Goal: Browse casually

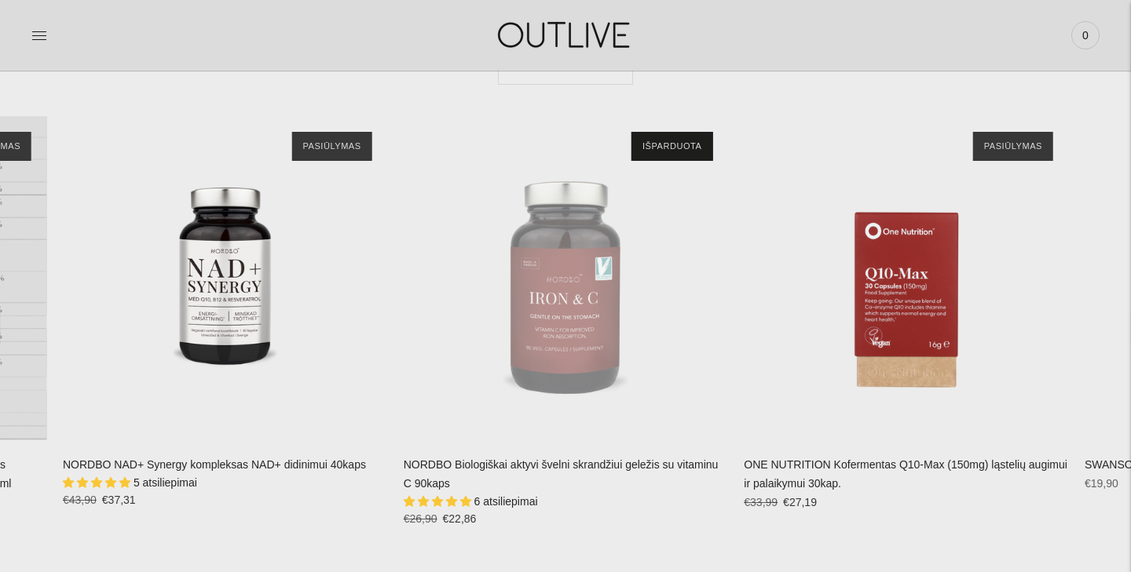
scroll to position [3240, 0]
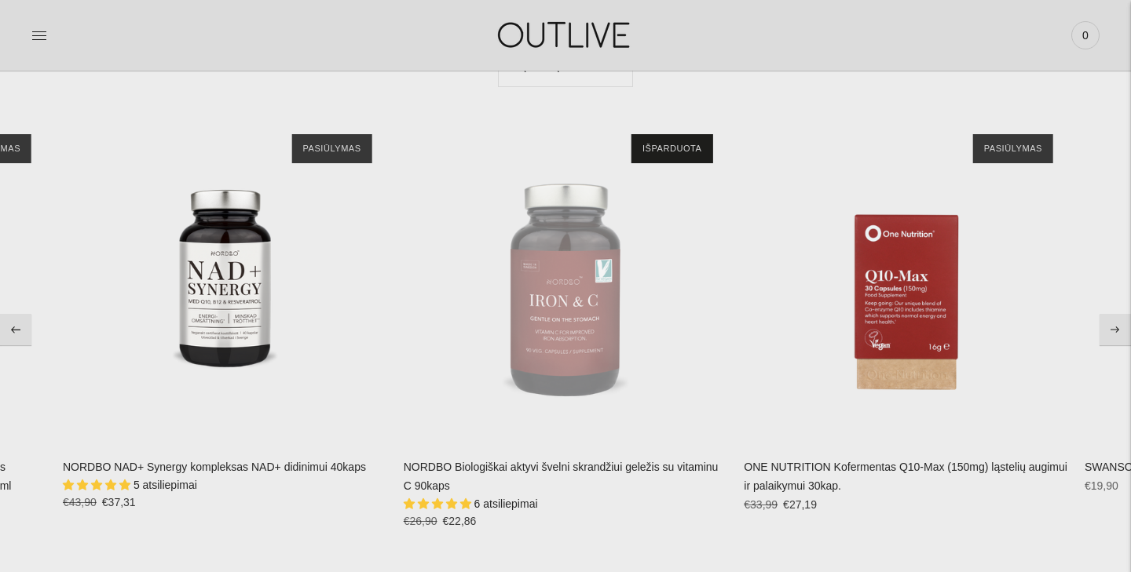
click at [19, 331] on button "Move to previous carousel slide" at bounding box center [15, 329] width 31 height 31
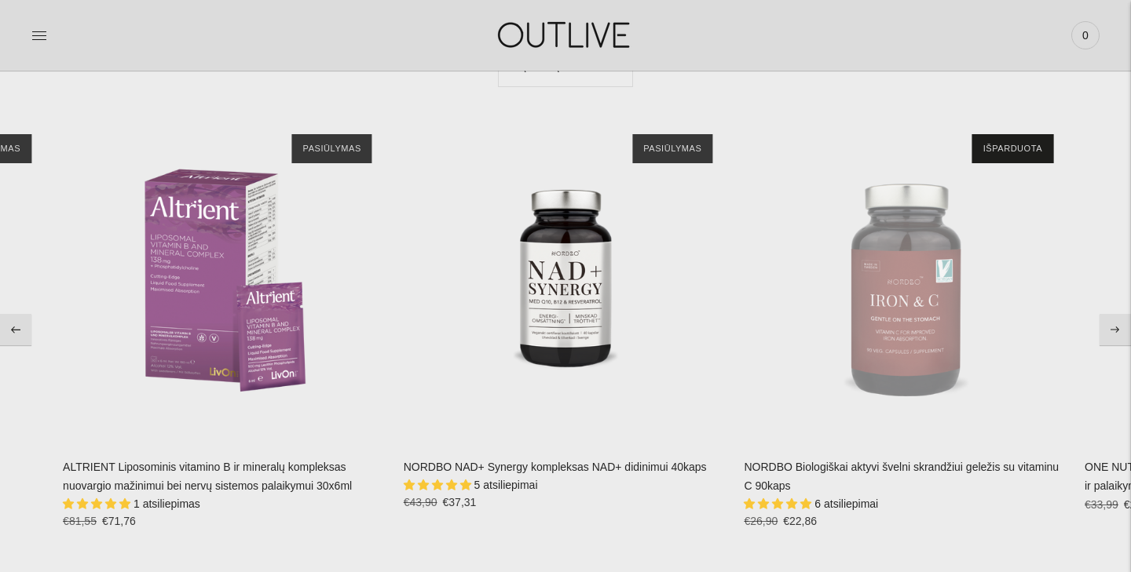
click at [19, 331] on button "Move to previous carousel slide" at bounding box center [15, 329] width 31 height 31
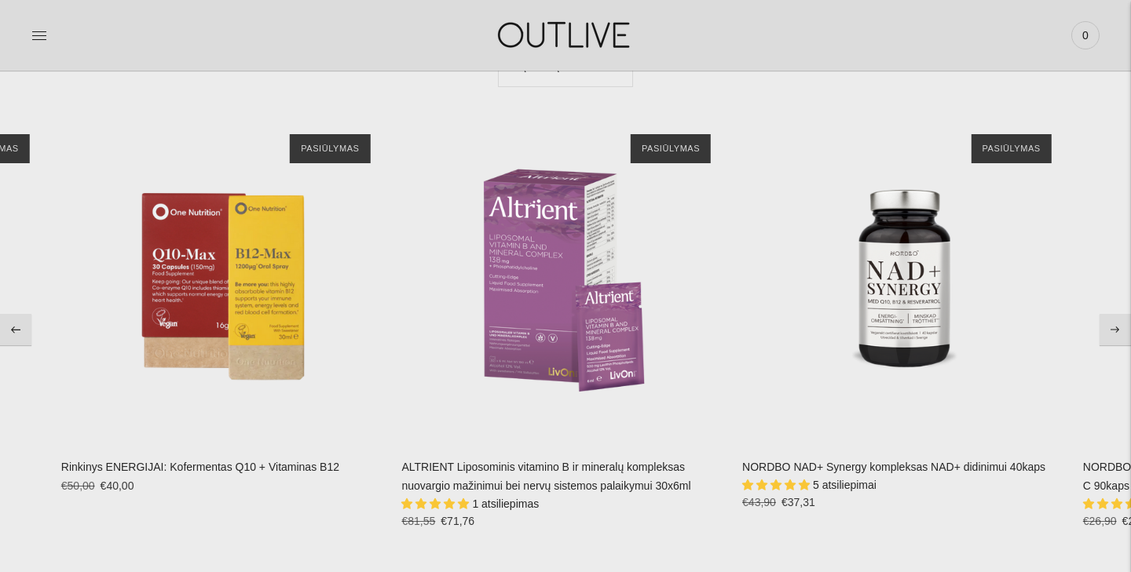
click at [19, 331] on button "Move to previous carousel slide" at bounding box center [15, 329] width 31 height 31
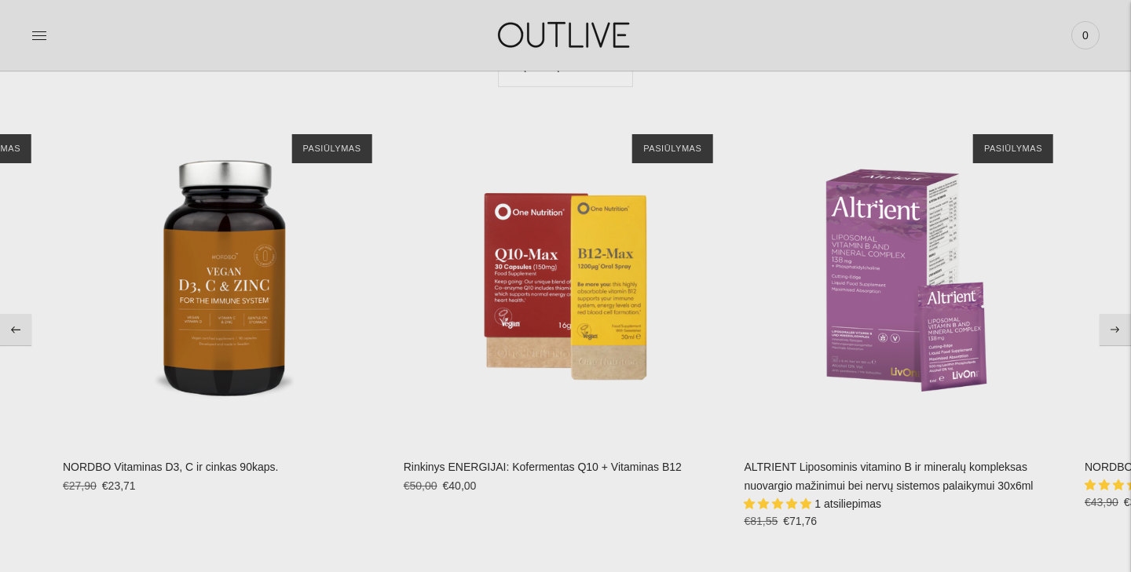
click at [19, 331] on button "Move to previous carousel slide" at bounding box center [15, 329] width 31 height 31
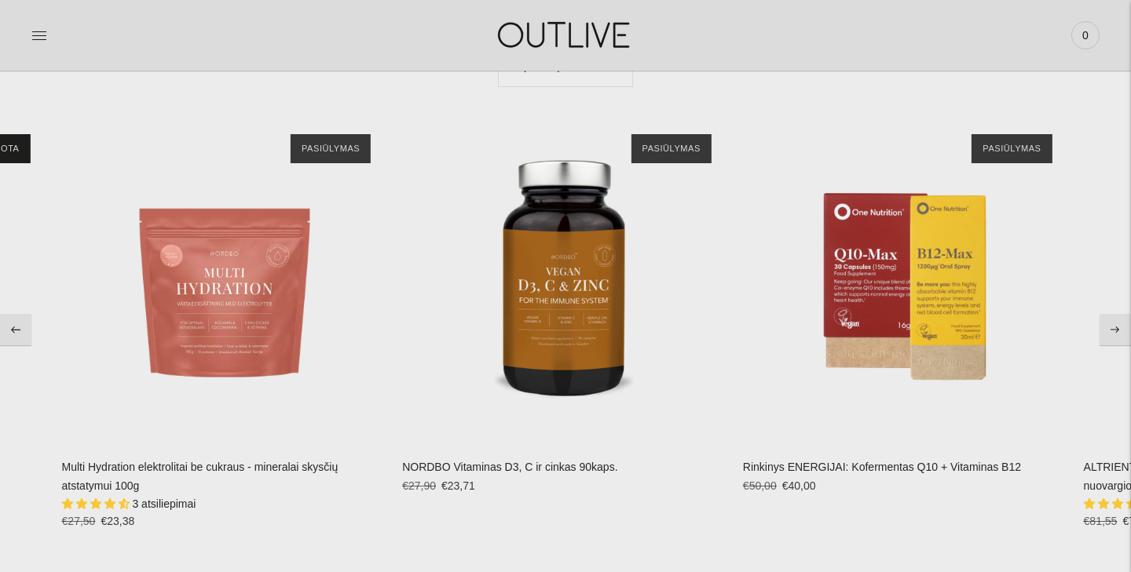
click at [19, 331] on button "Move to previous carousel slide" at bounding box center [15, 329] width 31 height 31
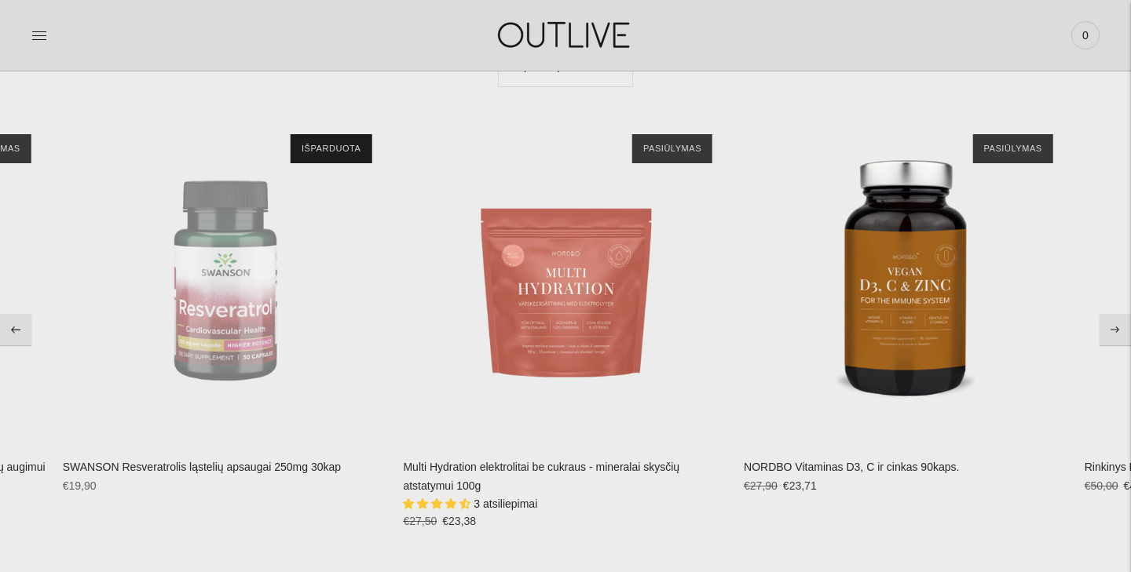
click at [19, 331] on button "Move to previous carousel slide" at bounding box center [15, 329] width 31 height 31
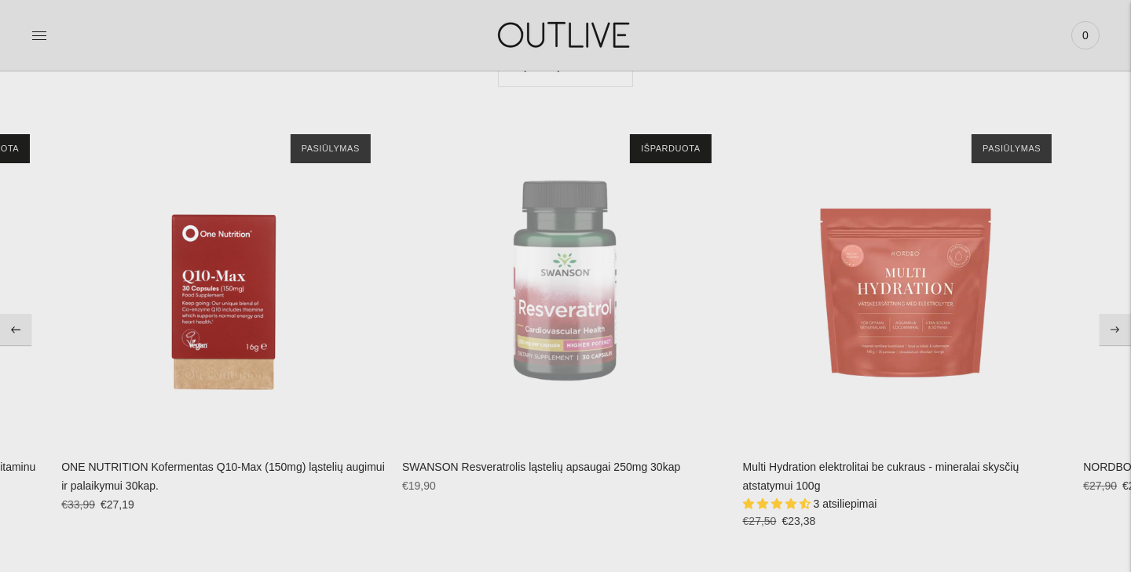
click at [19, 331] on button "Move to previous carousel slide" at bounding box center [15, 329] width 31 height 31
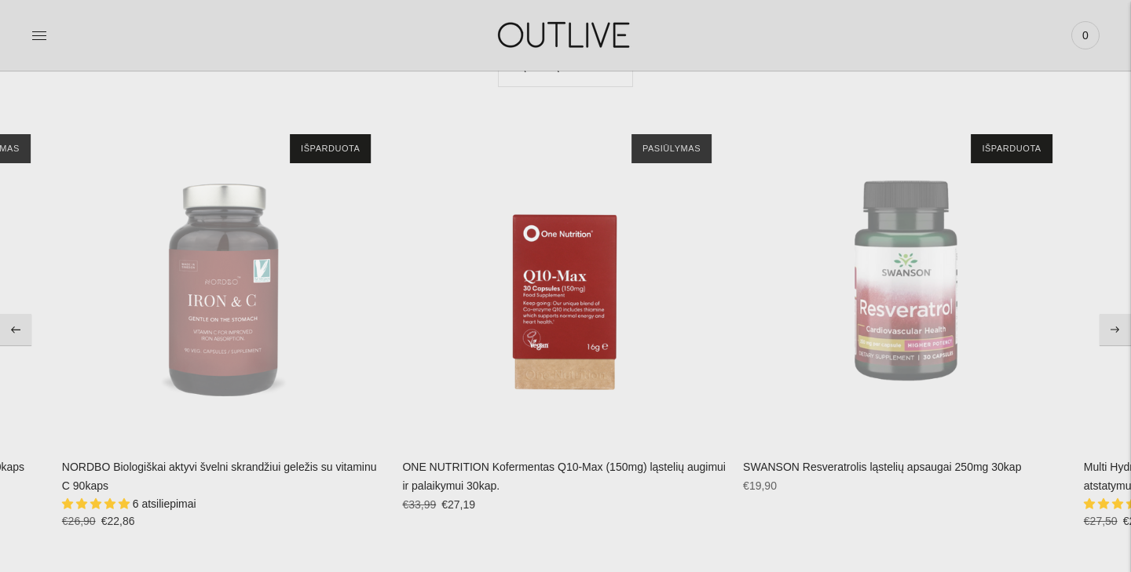
click at [19, 331] on button "Move to previous carousel slide" at bounding box center [15, 329] width 31 height 31
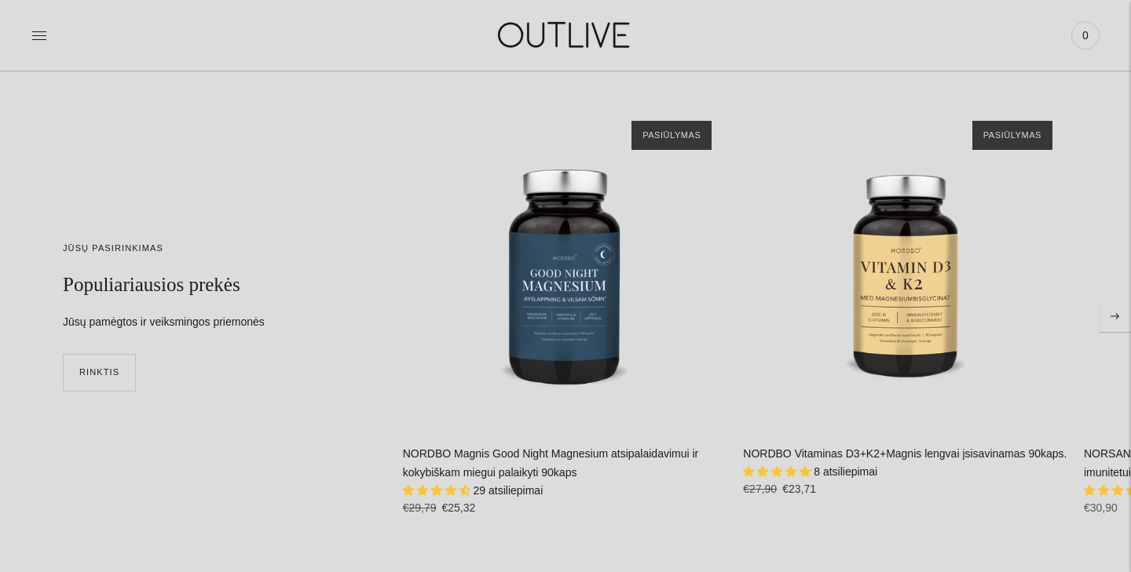
scroll to position [3799, 0]
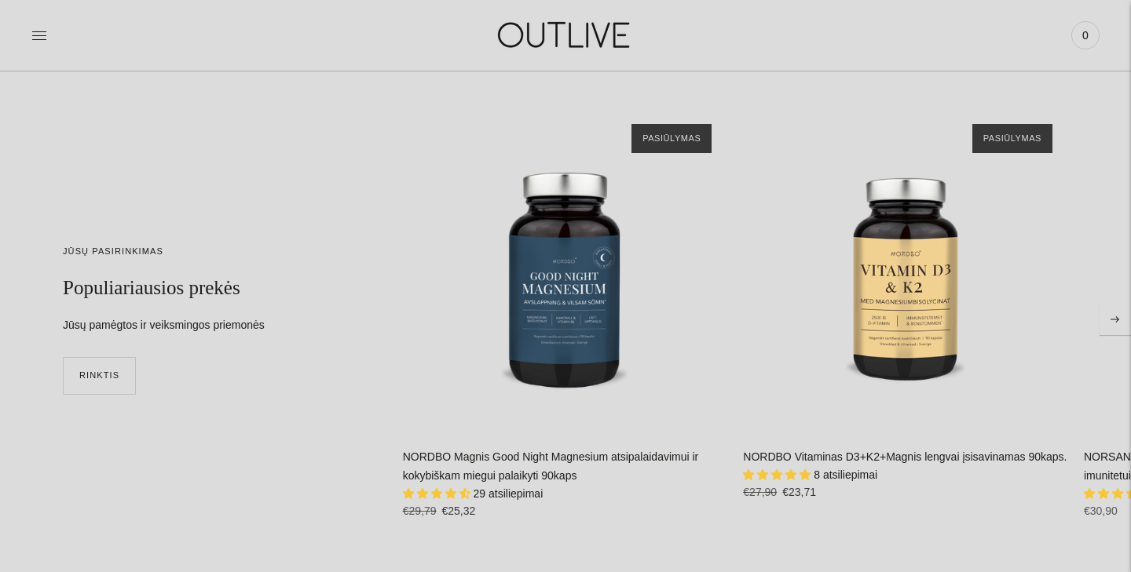
click at [1118, 324] on button "Move to next carousel slide" at bounding box center [1114, 319] width 31 height 31
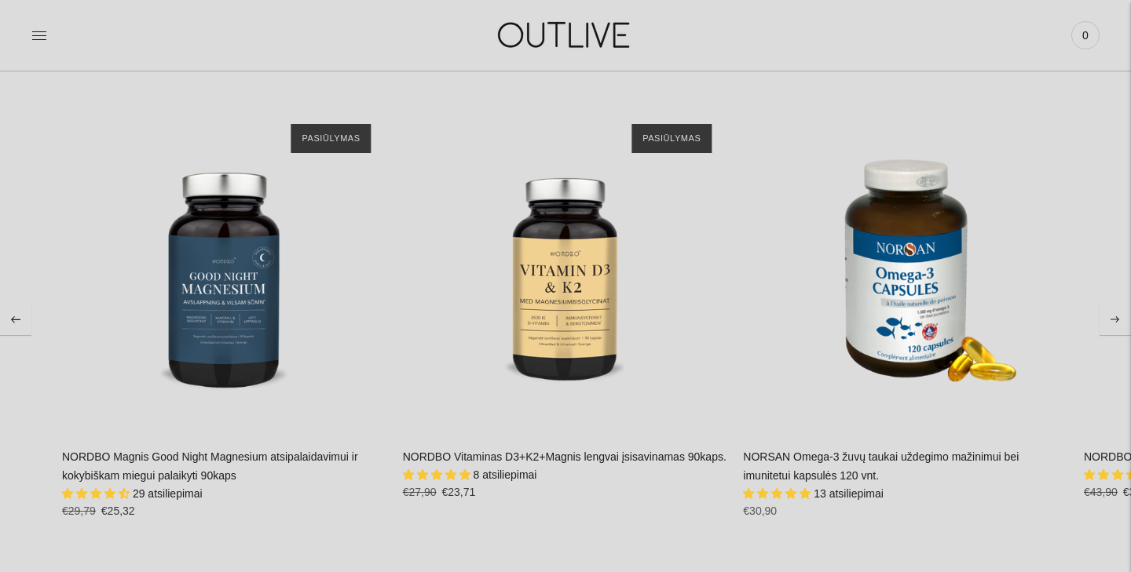
click at [1117, 323] on button "Move to next carousel slide" at bounding box center [1114, 319] width 31 height 31
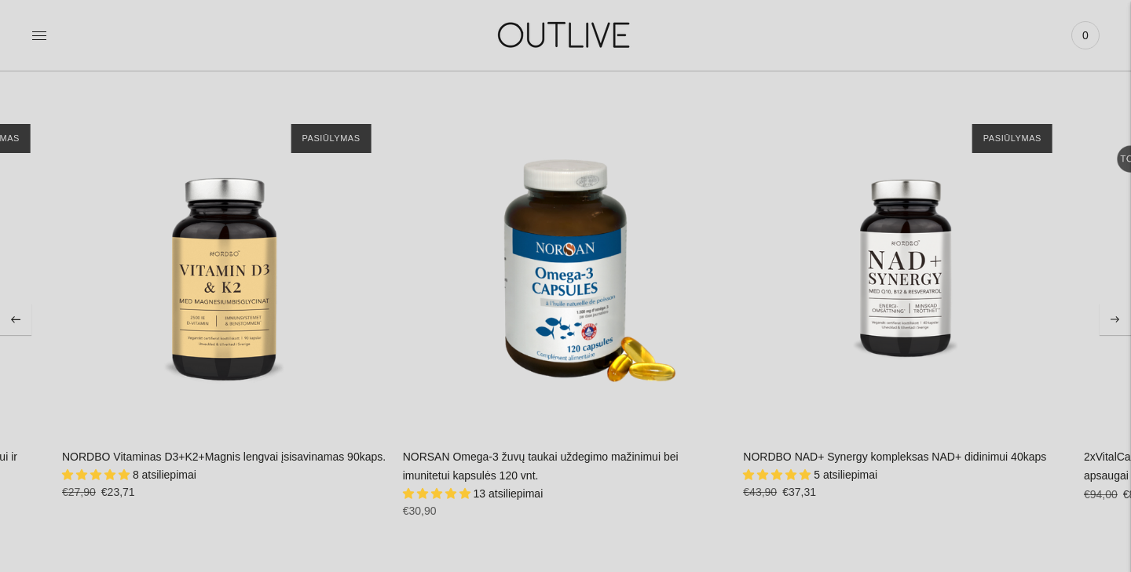
click at [1117, 323] on button "Move to next carousel slide" at bounding box center [1114, 319] width 31 height 31
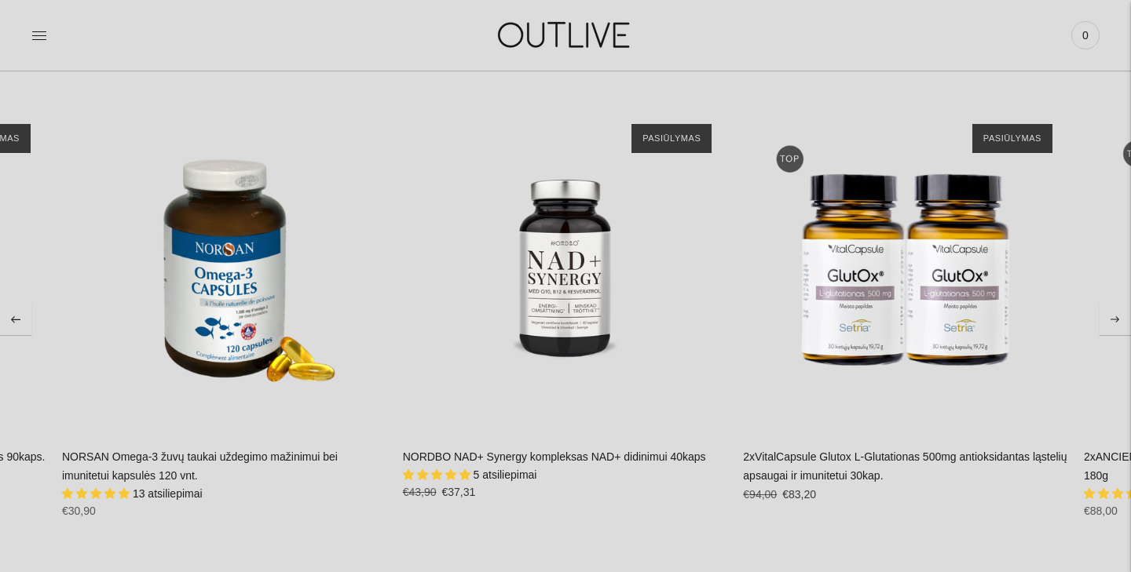
click at [1117, 323] on button "Move to next carousel slide" at bounding box center [1114, 319] width 31 height 31
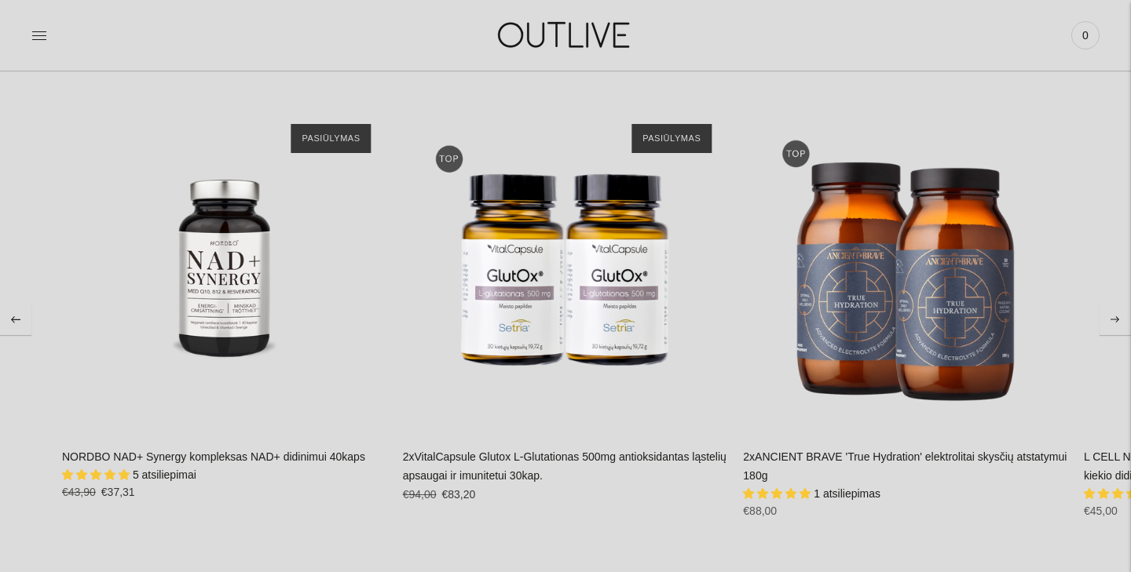
click at [1117, 323] on button "Move to next carousel slide" at bounding box center [1114, 319] width 31 height 31
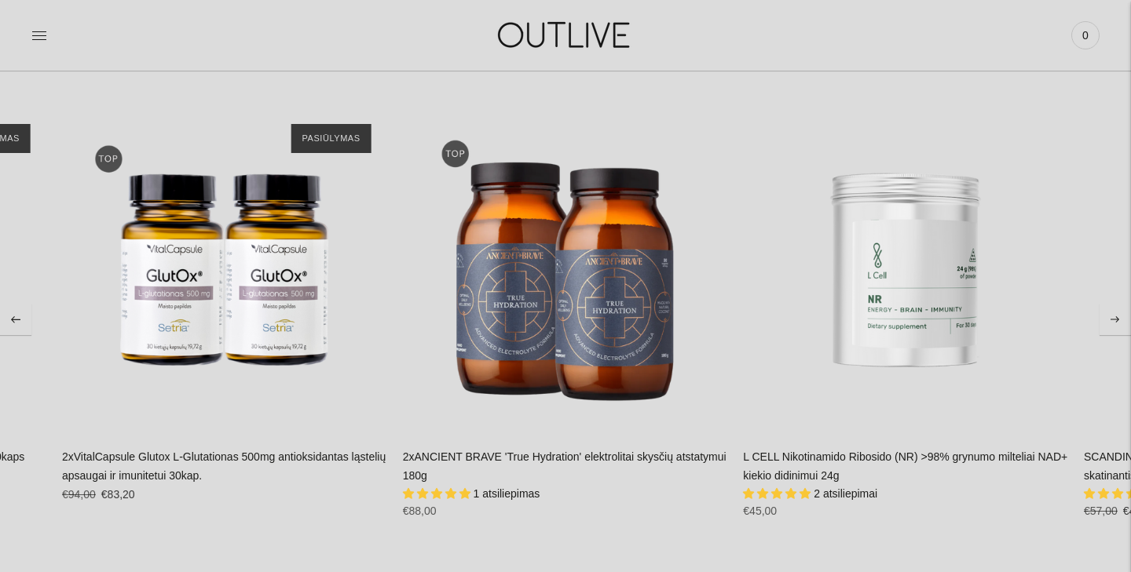
click at [1117, 323] on button "Move to next carousel slide" at bounding box center [1114, 319] width 31 height 31
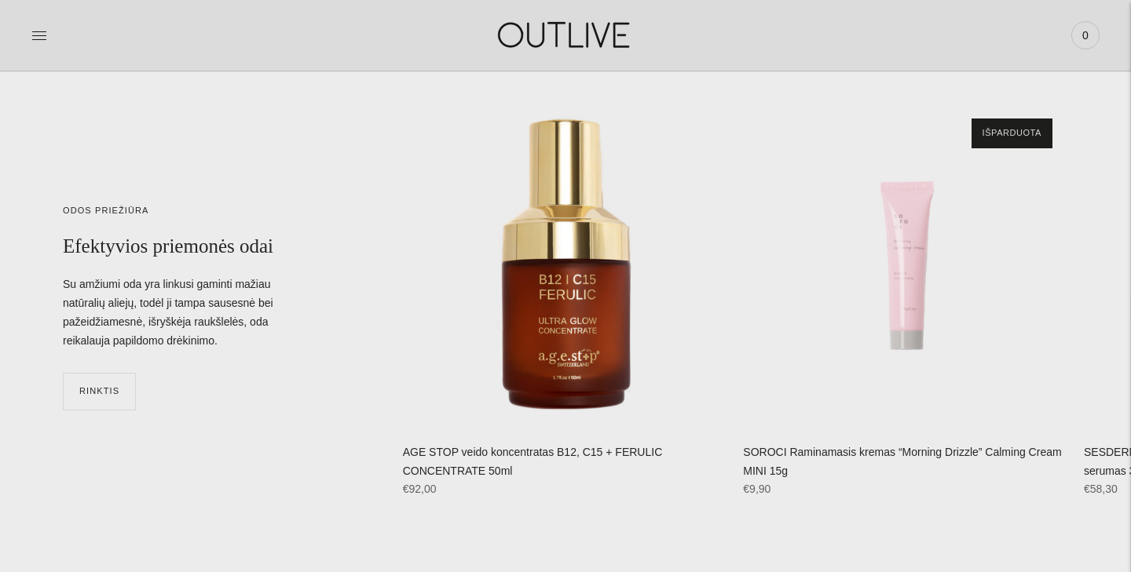
scroll to position [5180, 0]
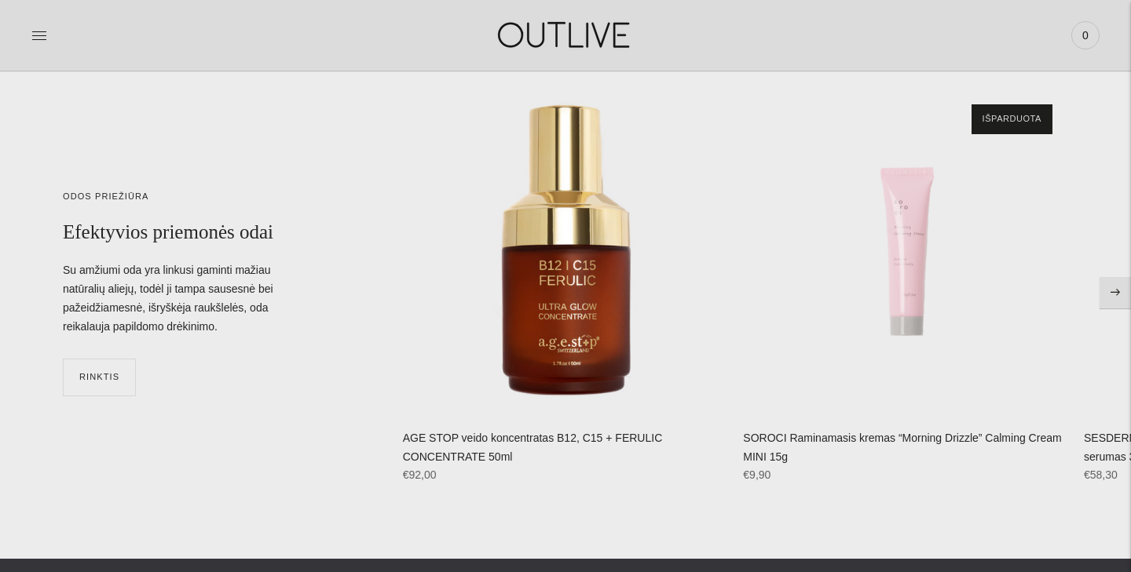
click at [1109, 295] on button "Move to next carousel slide" at bounding box center [1114, 292] width 31 height 31
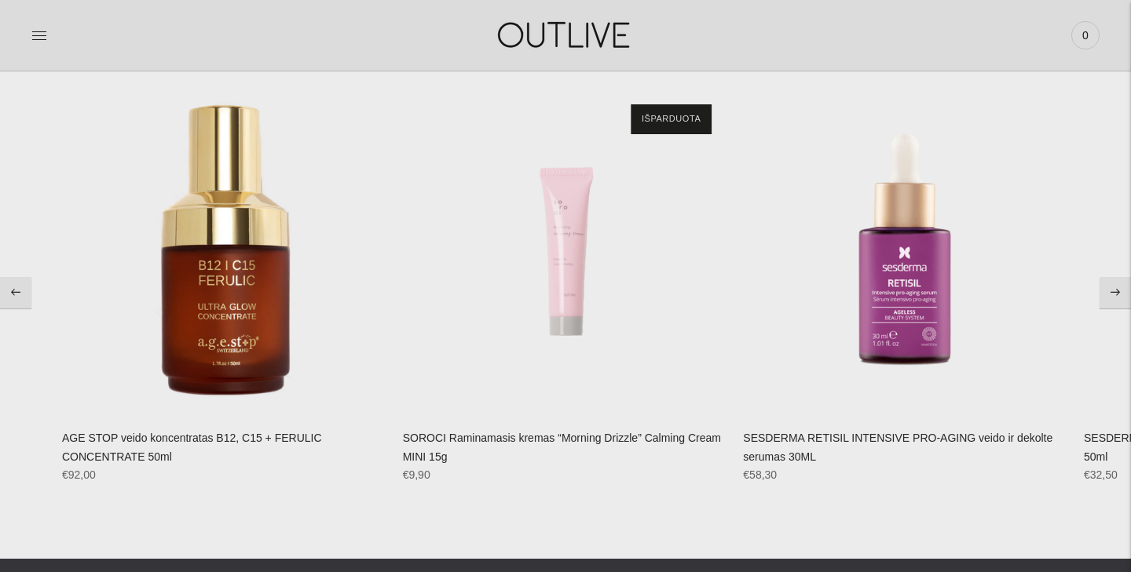
click at [1113, 294] on button "Move to next carousel slide" at bounding box center [1114, 292] width 31 height 31
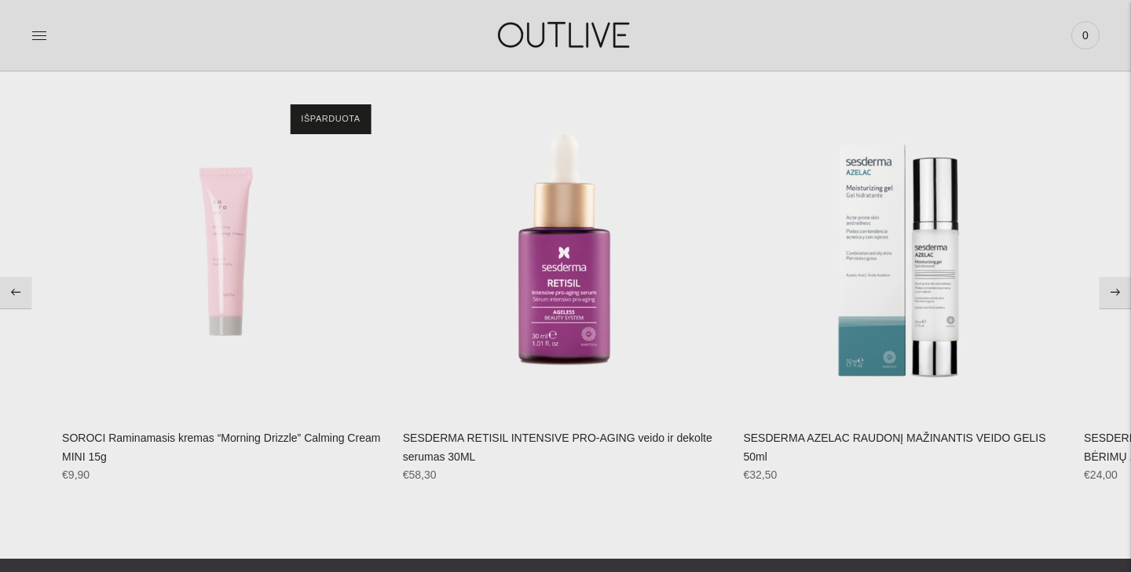
click at [1113, 294] on button "Move to next carousel slide" at bounding box center [1114, 292] width 31 height 31
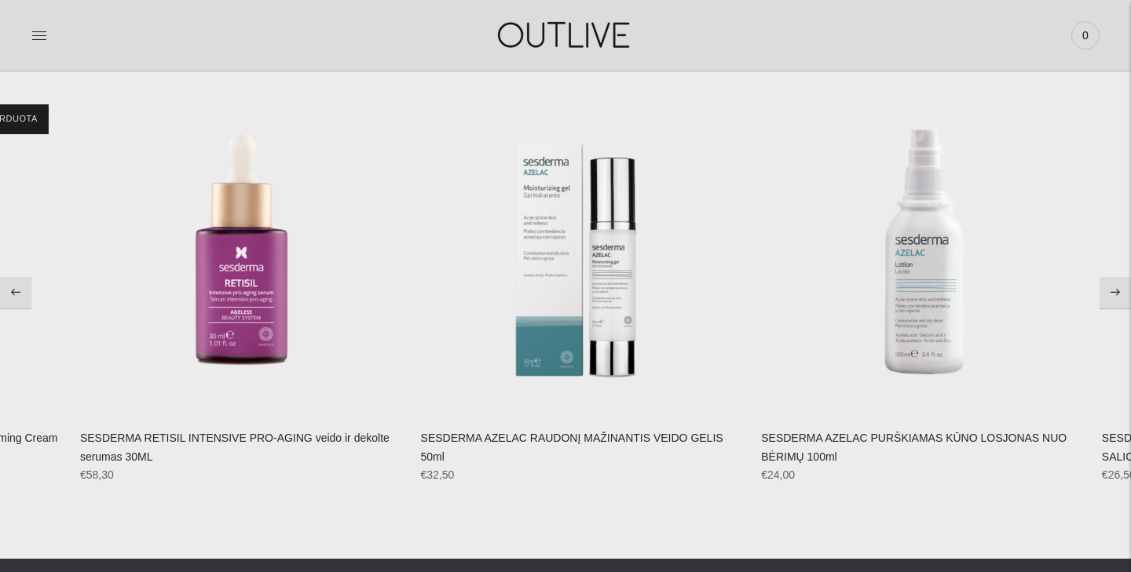
click at [1113, 294] on button "Move to next carousel slide" at bounding box center [1114, 292] width 31 height 31
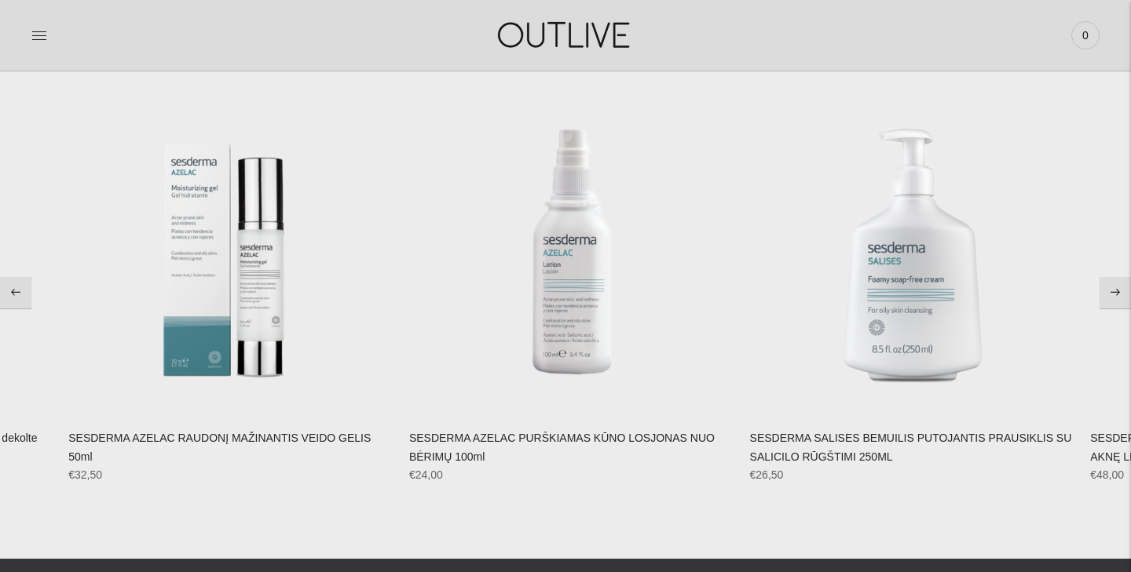
click at [1113, 294] on button "Move to next carousel slide" at bounding box center [1114, 292] width 31 height 31
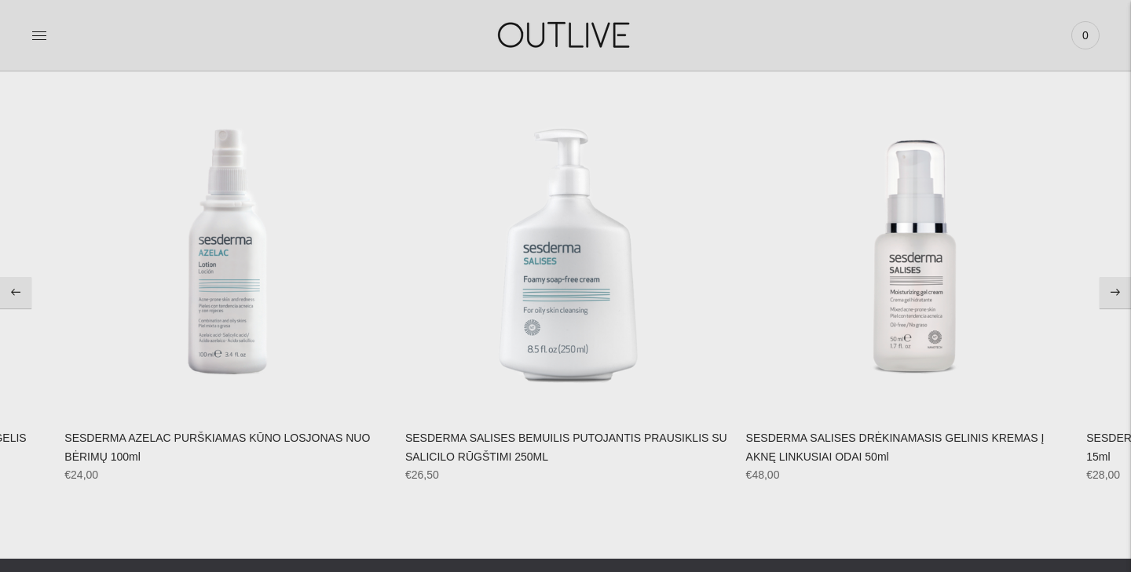
click at [1113, 294] on button "Move to next carousel slide" at bounding box center [1114, 292] width 31 height 31
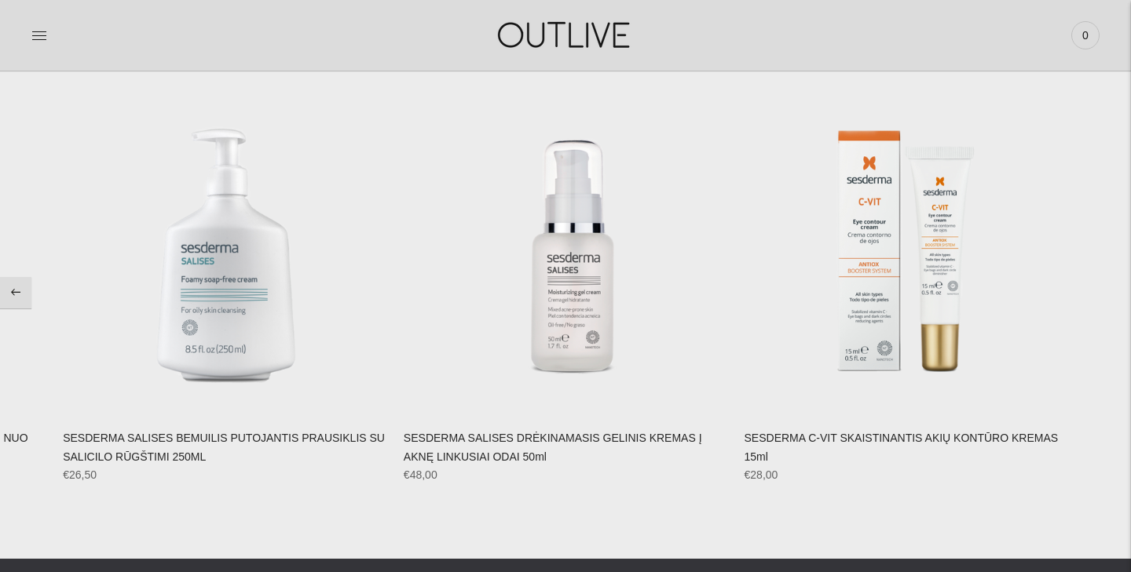
click at [1113, 294] on section "**********" at bounding box center [565, 292] width 1131 height 533
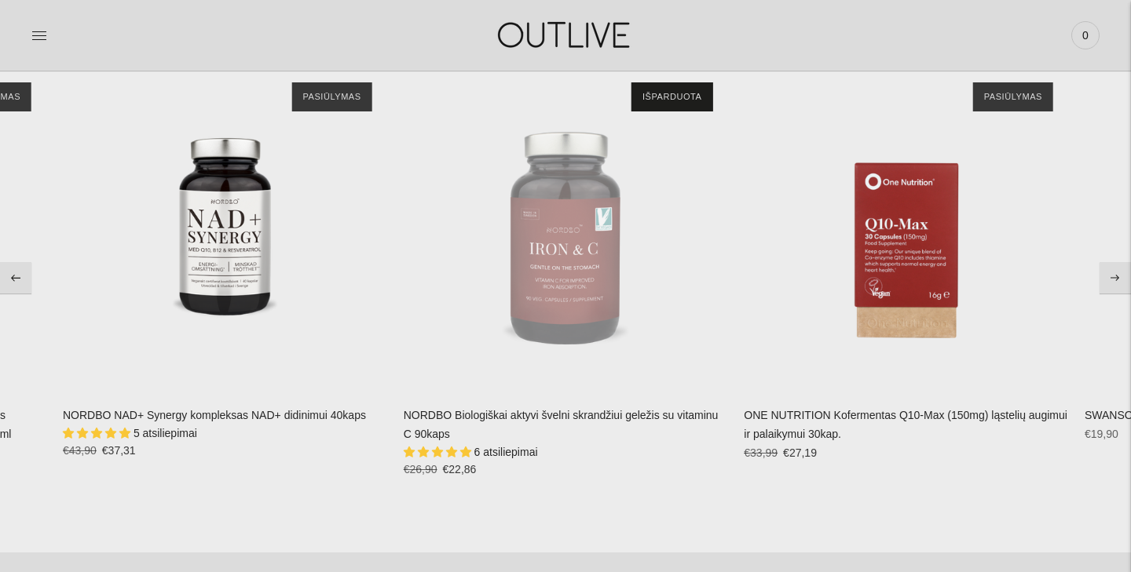
scroll to position [3215, 0]
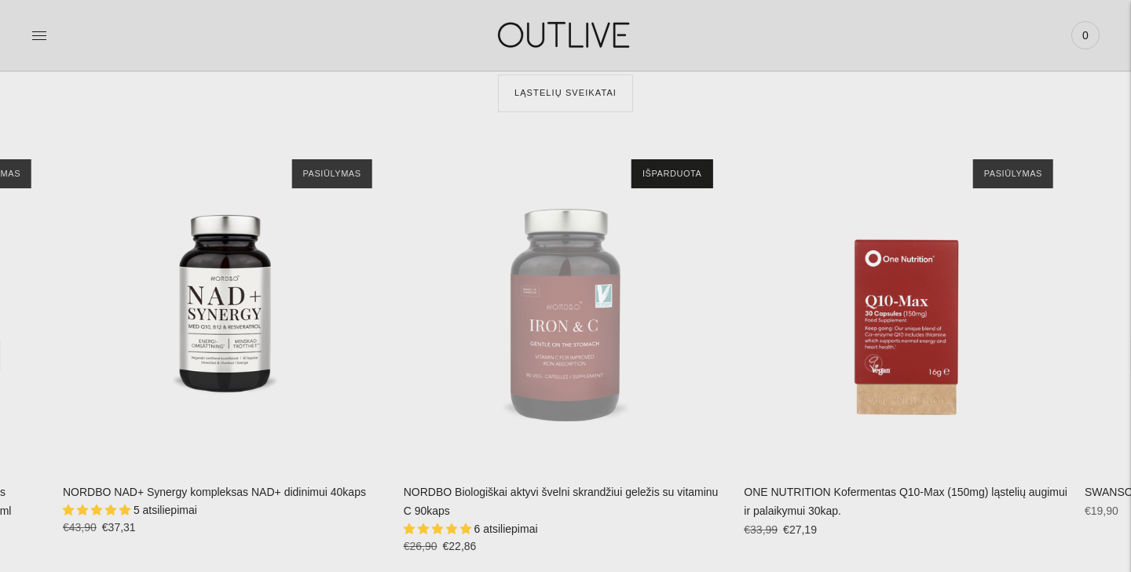
click at [571, 24] on img at bounding box center [565, 35] width 196 height 54
